Goal: Information Seeking & Learning: Find specific fact

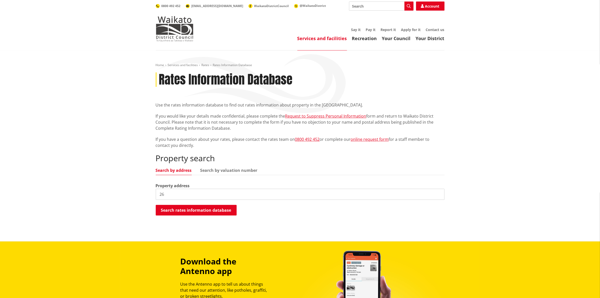
click at [191, 195] on input "26" at bounding box center [300, 193] width 289 height 11
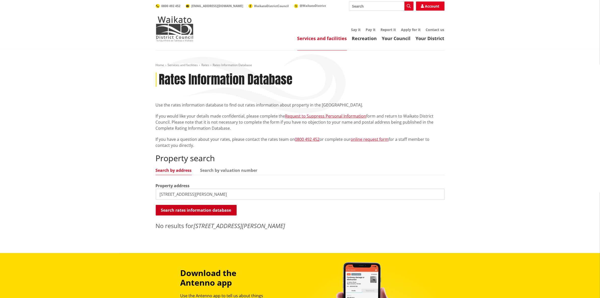
click at [203, 212] on button "Search rates information database" at bounding box center [196, 210] width 81 height 11
click at [183, 194] on input "[STREET_ADDRESS][PERSON_NAME]" at bounding box center [300, 193] width 289 height 11
type input "[STREET_ADDRESS][PERSON_NAME]"
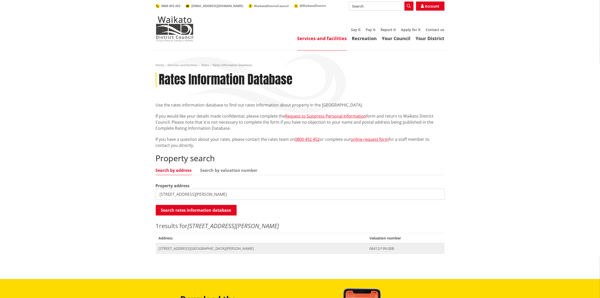
click at [189, 246] on span "[STREET_ADDRESS][GEOGRAPHIC_DATA][PERSON_NAME]" at bounding box center [261, 248] width 205 height 5
